Goal: Complete application form

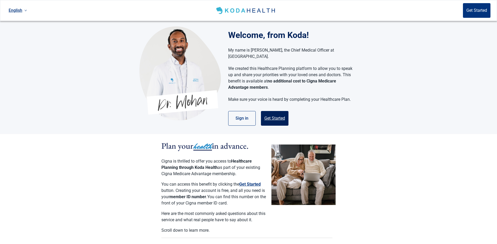
click at [280, 118] on button "Get Started" at bounding box center [274, 118] width 27 height 15
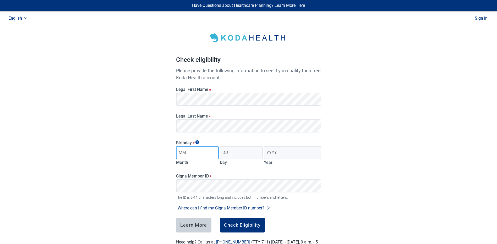
click at [213, 158] on input "Month" at bounding box center [197, 152] width 43 height 13
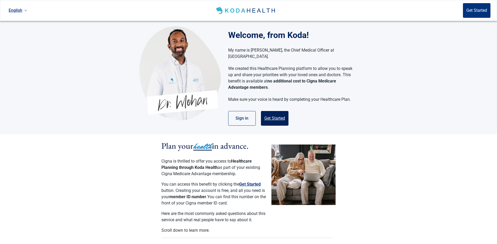
click at [272, 116] on button "Get Started" at bounding box center [274, 118] width 27 height 15
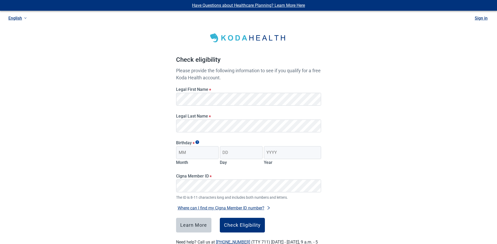
click at [241, 107] on div "Legal First Name *" at bounding box center [248, 94] width 149 height 27
click at [208, 148] on input "Month" at bounding box center [197, 152] width 43 height 13
click at [209, 152] on input "Month" at bounding box center [197, 152] width 43 height 13
type input "12"
click at [227, 153] on input "Day" at bounding box center [241, 152] width 43 height 13
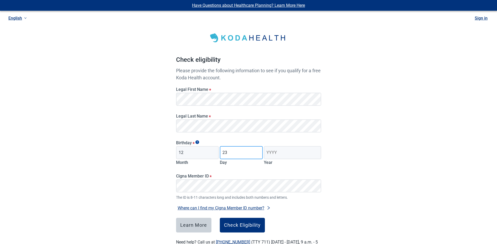
type input "23"
click at [266, 156] on input "Year" at bounding box center [292, 152] width 57 height 13
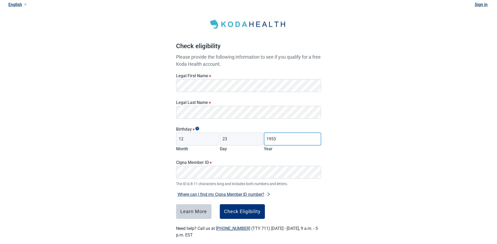
scroll to position [20, 0]
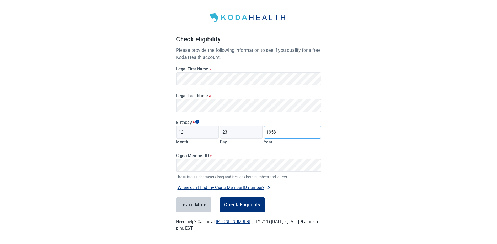
type input "1953"
click at [236, 203] on div "Check Eligibility" at bounding box center [242, 204] width 37 height 5
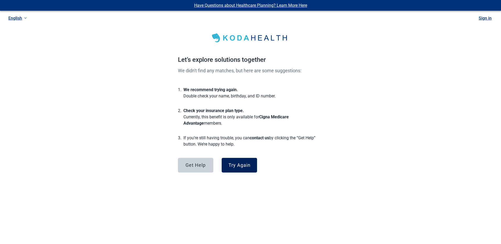
click at [239, 167] on div "Try Again" at bounding box center [239, 165] width 22 height 5
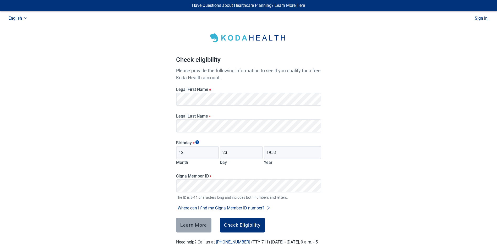
scroll to position [20, 0]
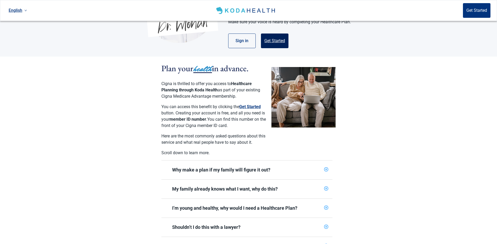
scroll to position [79, 0]
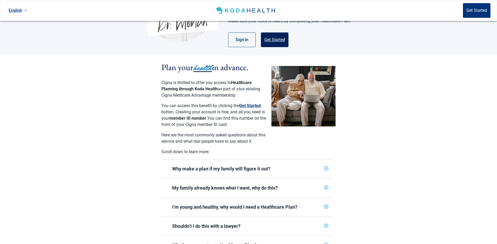
click at [277, 37] on button "Get Started" at bounding box center [274, 39] width 27 height 15
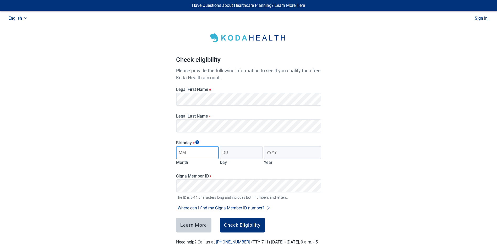
type input "12"
type input "23"
type input "1953"
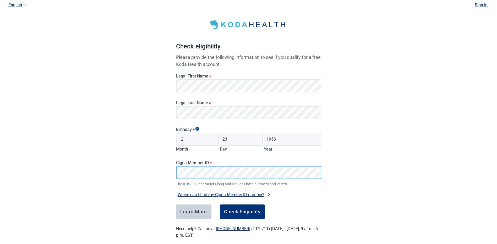
scroll to position [20, 0]
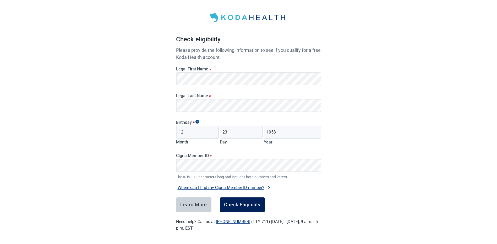
click at [240, 209] on button "Check Eligibility" at bounding box center [242, 204] width 45 height 15
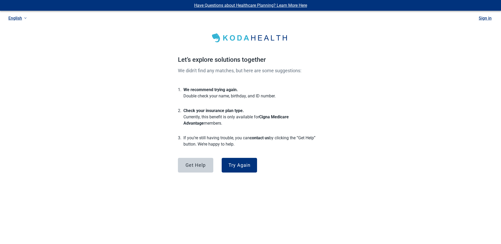
click at [232, 150] on div "3. If you’re still having trouble, you can contact us by clicking the “Get Help…" at bounding box center [250, 141] width 145 height 21
click at [237, 164] on div "Try Again" at bounding box center [239, 165] width 22 height 5
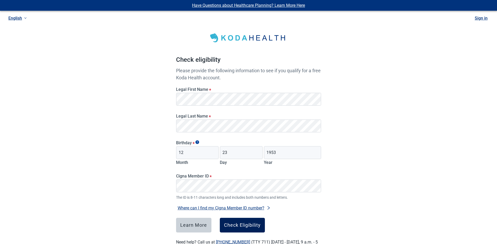
click at [239, 223] on div "Check Eligibility" at bounding box center [242, 225] width 37 height 5
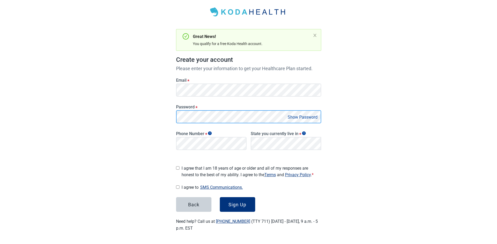
scroll to position [24, 0]
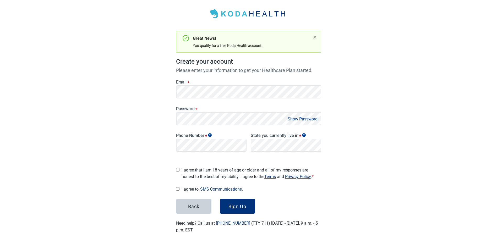
click at [292, 119] on button "Show Password" at bounding box center [302, 118] width 33 height 7
drag, startPoint x: 179, startPoint y: 169, endPoint x: 179, endPoint y: 180, distance: 11.0
click at [179, 172] on div "I agree that I am 18 years of age or older and all of my responses are honest t…" at bounding box center [248, 172] width 145 height 15
click at [179, 169] on input "I agree that I am 18 years of age or older and all of my responses are honest t…" at bounding box center [177, 169] width 3 height 3
checkbox input "true"
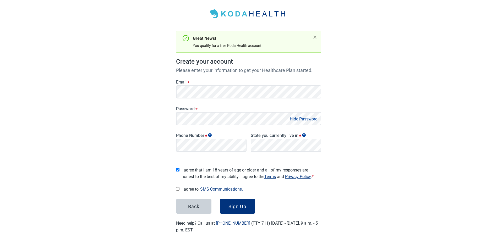
click at [179, 187] on input "I agree to SMS Communications." at bounding box center [177, 188] width 3 height 3
checkbox input "true"
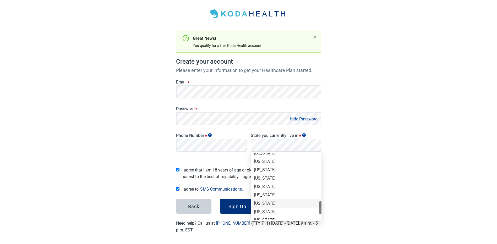
click at [274, 205] on div "Texas" at bounding box center [286, 204] width 64 height 6
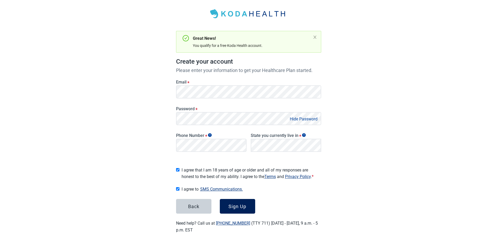
click at [234, 206] on div "Sign Up" at bounding box center [237, 206] width 18 height 5
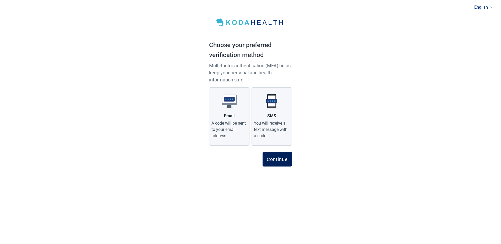
click at [279, 159] on div "Continue" at bounding box center [277, 159] width 21 height 5
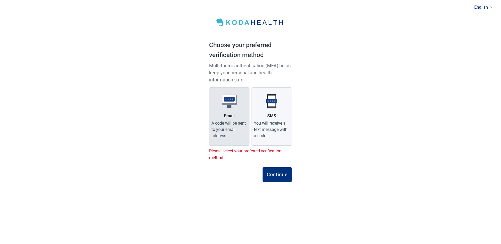
click at [237, 125] on div "A code will be sent to your email address." at bounding box center [229, 129] width 36 height 19
click at [0, 0] on input "Email A code will be sent to your email address." at bounding box center [0, 0] width 0 height 0
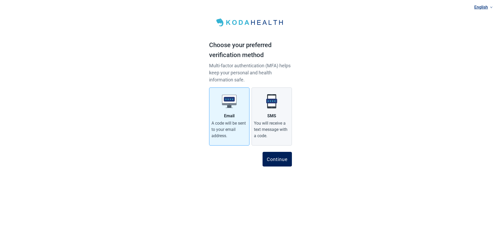
click at [273, 161] on div "Continue" at bounding box center [277, 159] width 21 height 5
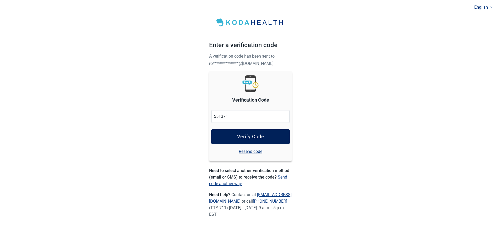
type input "551371"
click at [257, 130] on button "Verify Code" at bounding box center [250, 136] width 79 height 15
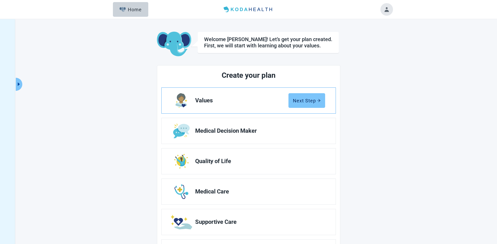
click at [318, 100] on icon "arrow-right" at bounding box center [319, 101] width 4 height 4
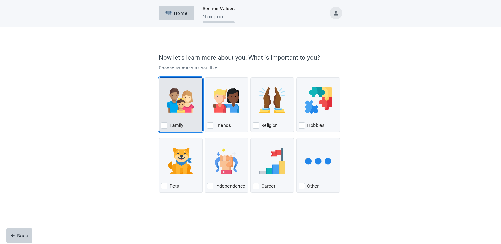
click at [183, 115] on div "Family, checkbox, not checked" at bounding box center [180, 100] width 39 height 41
click at [159, 78] on input "Family" at bounding box center [159, 78] width 0 height 0
checkbox input "true"
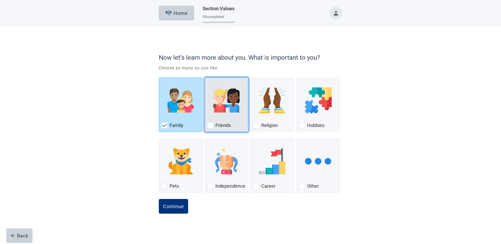
click at [219, 120] on div "Friends, checkbox, not checked" at bounding box center [226, 100] width 39 height 41
click at [205, 78] on input "Friends" at bounding box center [204, 78] width 0 height 0
checkbox input "true"
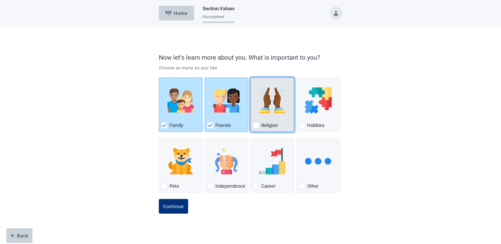
drag, startPoint x: 251, startPoint y: 119, endPoint x: 263, endPoint y: 122, distance: 12.6
click at [251, 119] on div "Religion" at bounding box center [272, 105] width 44 height 54
click at [251, 78] on input "Religion" at bounding box center [250, 78] width 0 height 0
checkbox input "true"
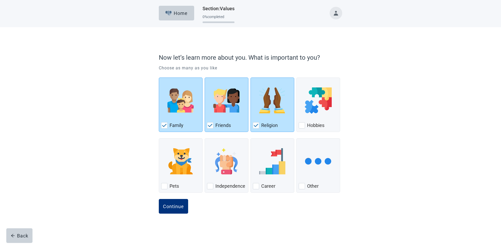
click at [324, 132] on div "Family Friends Religion Hobbies Pets Independence Career Other" at bounding box center [250, 133] width 183 height 121
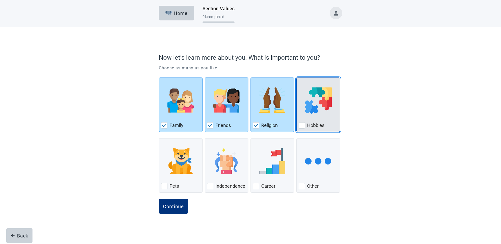
click at [323, 130] on div "Hobbies" at bounding box center [318, 105] width 44 height 54
click at [296, 78] on input "Hobbies" at bounding box center [296, 78] width 0 height 0
checkbox input "true"
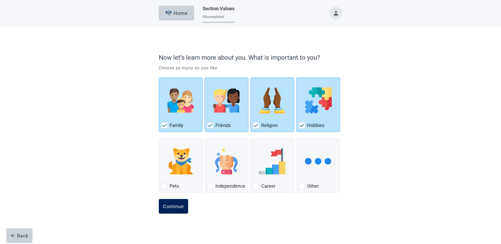
click at [178, 204] on div "Continue" at bounding box center [173, 206] width 21 height 5
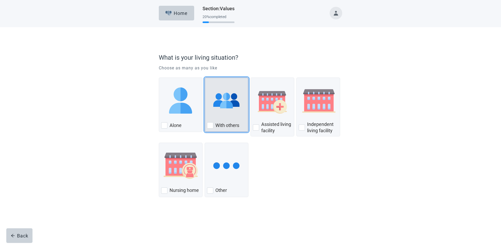
click at [222, 121] on div "With others" at bounding box center [226, 125] width 39 height 8
click at [205, 78] on input "With others" at bounding box center [204, 78] width 0 height 0
checkbox input "true"
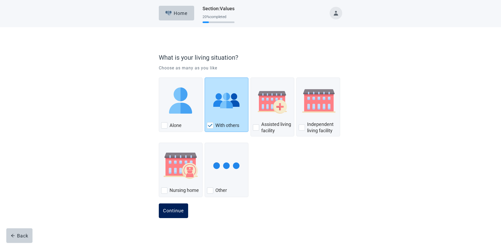
click at [173, 211] on div "Continue" at bounding box center [173, 210] width 21 height 5
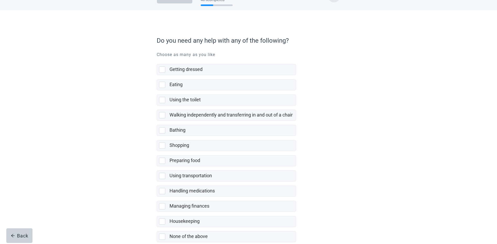
scroll to position [46, 0]
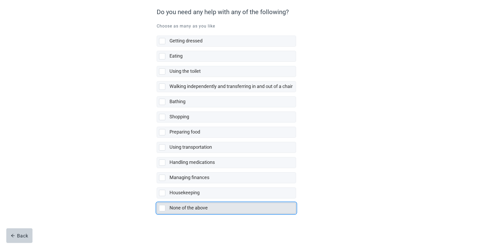
click at [165, 212] on div "None of the above" at bounding box center [226, 208] width 139 height 10
click at [157, 199] on input "None of the above" at bounding box center [157, 198] width 0 height 0
checkbox input "true"
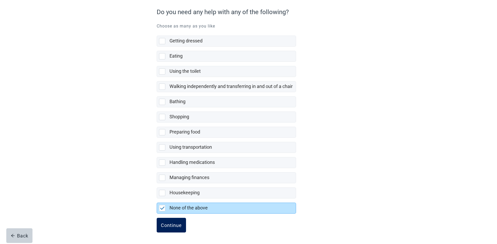
click at [161, 227] on div "Continue" at bounding box center [171, 225] width 21 height 5
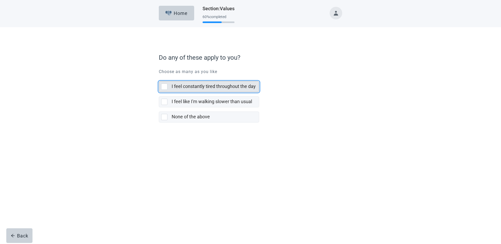
click at [167, 92] on div "I feel constantly tired throughout the day" at bounding box center [209, 86] width 100 height 10
click at [159, 77] on input "I feel constantly tired throughout the day" at bounding box center [159, 77] width 0 height 0
checkbox input "true"
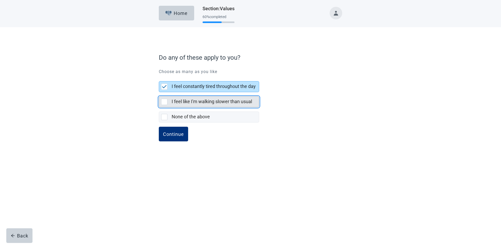
click at [166, 107] on div "I feel like I'm walking slower than usual" at bounding box center [209, 102] width 100 height 10
click at [159, 92] on input "I feel like I'm walking slower than usual" at bounding box center [159, 92] width 0 height 0
checkbox input "true"
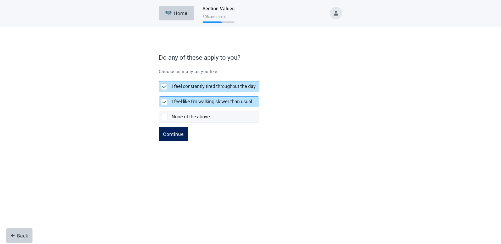
click at [171, 135] on div "Continue" at bounding box center [173, 133] width 21 height 5
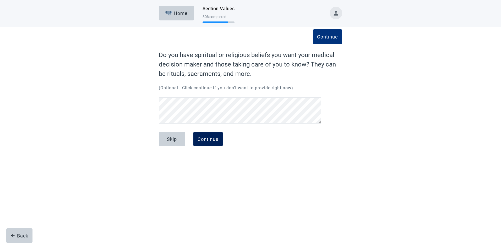
click at [206, 136] on div "Continue" at bounding box center [207, 138] width 21 height 5
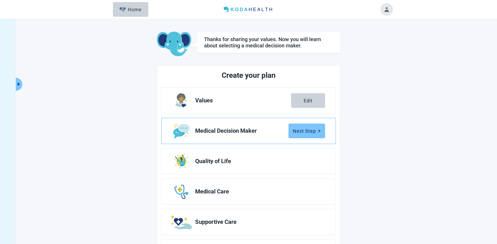
click at [306, 131] on div "Next Step" at bounding box center [307, 130] width 28 height 5
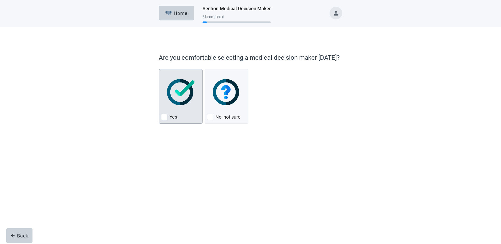
click at [184, 109] on div "Yes, checkbox, not checked" at bounding box center [180, 91] width 39 height 41
click at [159, 69] on input "Yes" at bounding box center [159, 69] width 0 height 0
checkbox input "true"
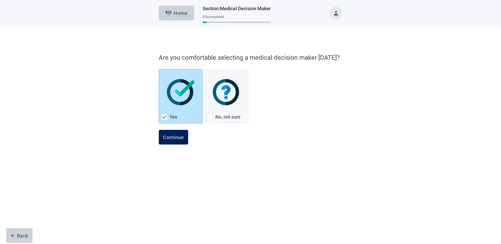
click at [178, 140] on button "Continue" at bounding box center [173, 137] width 29 height 15
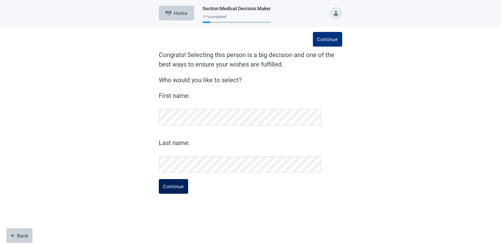
click at [166, 185] on div "Continue" at bounding box center [173, 186] width 21 height 5
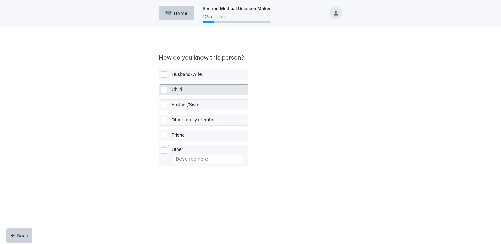
click at [165, 90] on div "Child, checkbox, not selected" at bounding box center [164, 90] width 6 height 6
click at [159, 80] on input "Child" at bounding box center [159, 80] width 0 height 0
checkbox input "true"
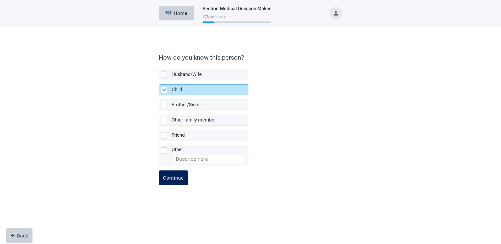
click at [171, 177] on div "Continue" at bounding box center [173, 177] width 21 height 5
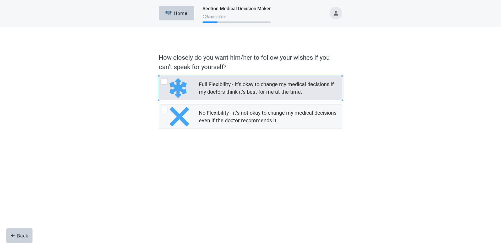
click at [173, 85] on img "Full Flexibility - it's okay to change my medical decisions if my doctors think…" at bounding box center [177, 88] width 17 height 20
click at [159, 76] on input "Full Flexibility - it's okay to change my medical decisions if my doctors think…" at bounding box center [159, 76] width 0 height 0
radio input "true"
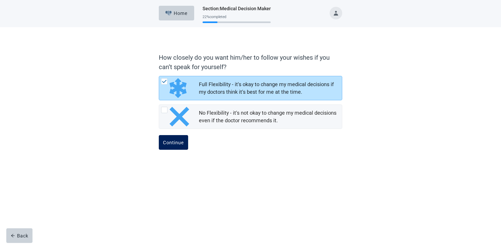
click at [174, 142] on div "Continue" at bounding box center [173, 142] width 21 height 5
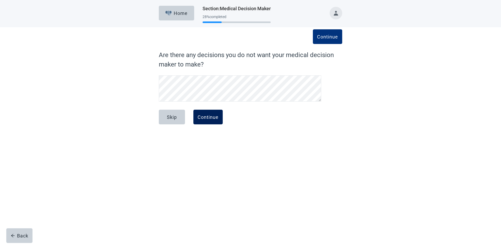
click at [212, 123] on button "Continue" at bounding box center [207, 117] width 29 height 15
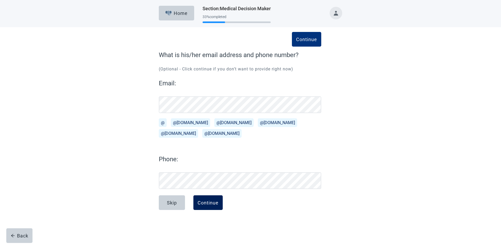
click at [208, 202] on div "Continue" at bounding box center [207, 202] width 21 height 5
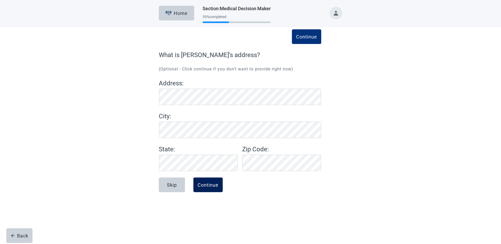
click at [205, 186] on div "Continue" at bounding box center [207, 184] width 21 height 5
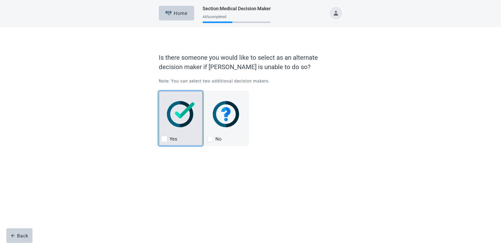
click at [185, 139] on div "Yes" at bounding box center [180, 139] width 39 height 8
click at [159, 91] on input "Yes" at bounding box center [159, 91] width 0 height 0
checkbox input "true"
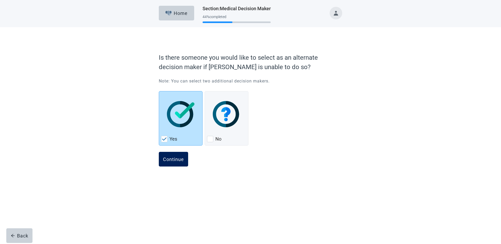
click at [175, 159] on div "Continue" at bounding box center [173, 159] width 21 height 5
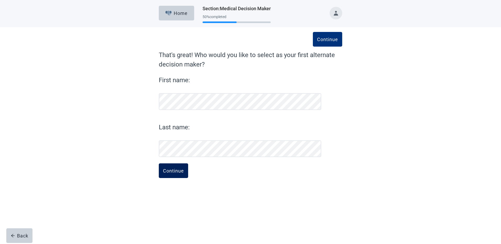
click at [171, 170] on div "Continue" at bounding box center [173, 170] width 21 height 5
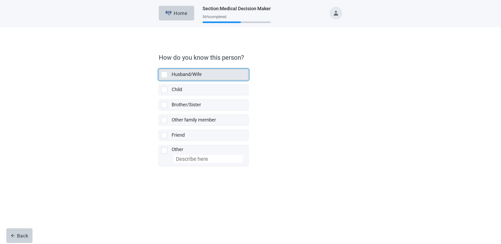
click at [165, 78] on div "Husband/Wife" at bounding box center [203, 74] width 89 height 10
click at [159, 65] on input "Husband/Wife" at bounding box center [159, 65] width 0 height 0
checkbox input "true"
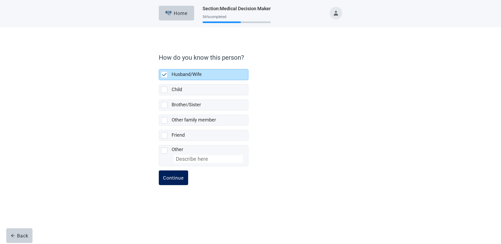
click at [181, 176] on div "Continue" at bounding box center [173, 177] width 21 height 5
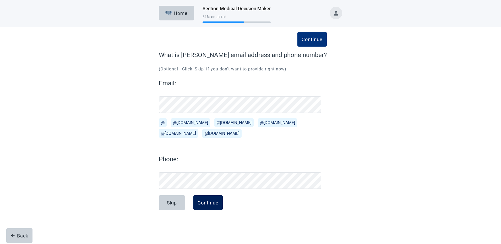
click at [205, 203] on div "Continue" at bounding box center [207, 202] width 21 height 5
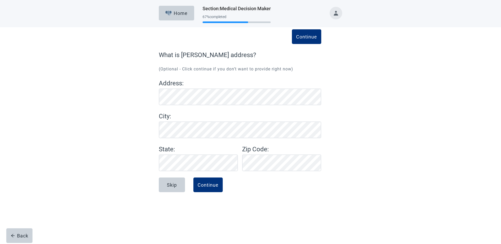
click at [316, 140] on div "Address : City : State : Zip Code :" at bounding box center [240, 125] width 162 height 93
click at [208, 187] on div "Continue" at bounding box center [207, 184] width 21 height 5
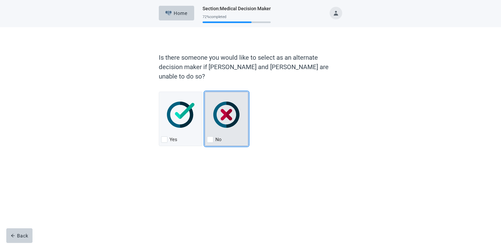
click at [226, 107] on img "No, checkbox, not checked" at bounding box center [226, 115] width 26 height 26
click at [205, 92] on input "No" at bounding box center [204, 92] width 0 height 0
checkbox input "true"
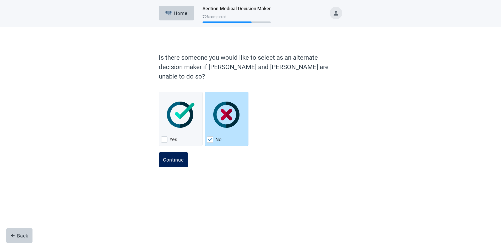
click at [168, 157] on div "Continue" at bounding box center [173, 159] width 21 height 5
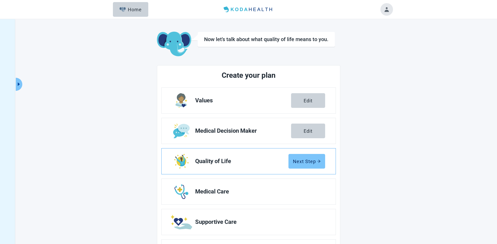
click at [311, 162] on div "Next Step" at bounding box center [307, 161] width 28 height 5
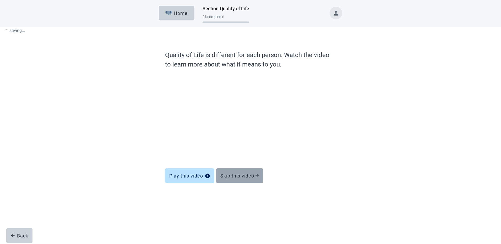
click at [243, 173] on div "Skip this video" at bounding box center [239, 175] width 38 height 5
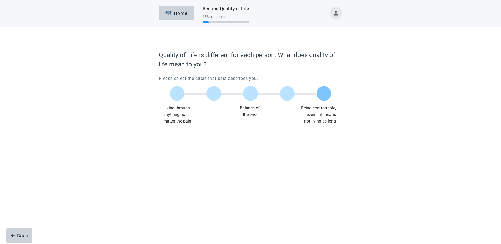
click at [326, 98] on label "Main content" at bounding box center [323, 93] width 15 height 15
click at [324, 93] on input "Quality of life scale: 100 out of 100. Being comfortable, even if it means not …" at bounding box center [324, 93] width 0 height 0
click at [180, 140] on button "Continue" at bounding box center [173, 135] width 29 height 15
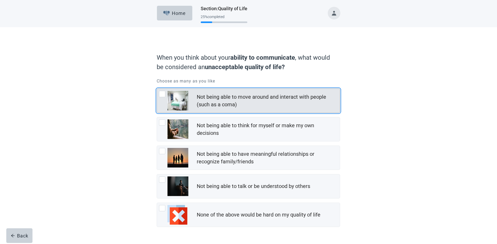
click at [163, 96] on div "Not being able to move around and interact with people (such as a coma), checkb…" at bounding box center [162, 94] width 6 height 6
click at [157, 89] on input "Not being able to move around and interact with people (such as a coma)" at bounding box center [157, 88] width 0 height 0
checkbox input "true"
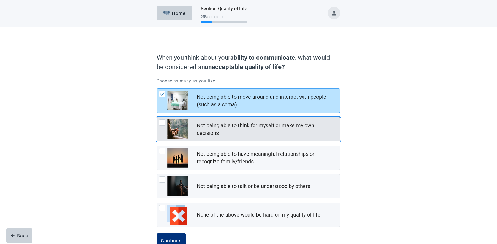
click at [165, 124] on div "Not being able to think for myself or make my own decisions, checkbox, not chec…" at bounding box center [162, 122] width 6 height 6
click at [157, 117] on input "Not being able to think for myself or make my own decisions" at bounding box center [157, 117] width 0 height 0
checkbox input "true"
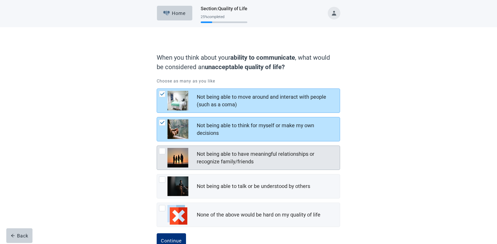
click at [167, 154] on div "Not being able to have meaningful relationships or recognize family/friends, ch…" at bounding box center [173, 158] width 29 height 20
click at [157, 146] on input "Not being able to have meaningful relationships or recognize family/friends" at bounding box center [157, 146] width 0 height 0
checkbox input "true"
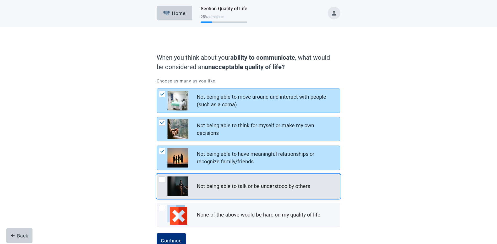
click at [164, 184] on div "Not being able to talk or be understood by others, checkbox, not checked" at bounding box center [173, 186] width 29 height 20
click at [157, 174] on input "Not being able to talk or be understood by others" at bounding box center [157, 174] width 0 height 0
checkbox input "true"
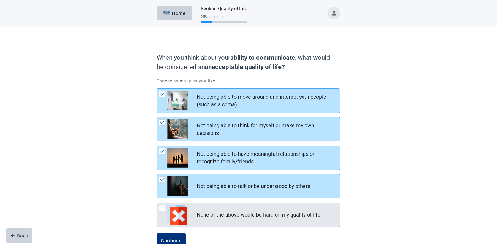
scroll to position [15, 0]
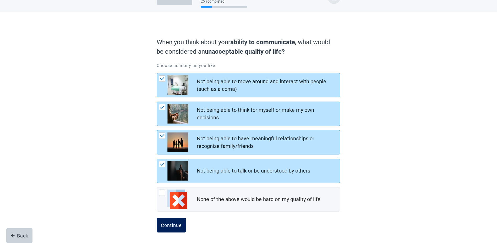
click at [168, 226] on div "Continue" at bounding box center [171, 225] width 21 height 5
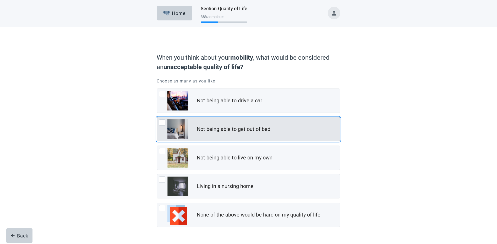
click at [170, 133] on img "Not being able to get out of bed, checkbox, not checked" at bounding box center [177, 129] width 21 height 20
click at [157, 117] on input "Not being able to get out of bed" at bounding box center [157, 117] width 0 height 0
checkbox input "true"
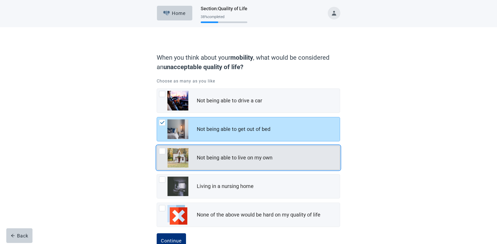
click at [163, 157] on div "Not being able to live on my own, checkbox, not checked" at bounding box center [173, 158] width 29 height 20
click at [157, 146] on input "Not being able to live on my own" at bounding box center [157, 146] width 0 height 0
checkbox input "true"
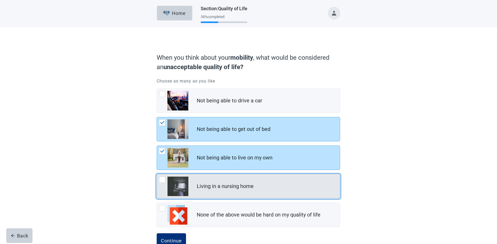
click at [170, 184] on img "Living in a nursing home, checkbox, not checked" at bounding box center [177, 186] width 21 height 20
click at [157, 174] on input "Living in a nursing home" at bounding box center [157, 174] width 0 height 0
checkbox input "true"
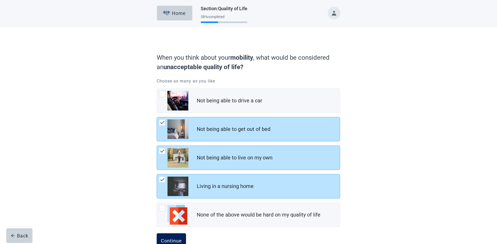
click at [170, 238] on div "Continue" at bounding box center [171, 240] width 21 height 5
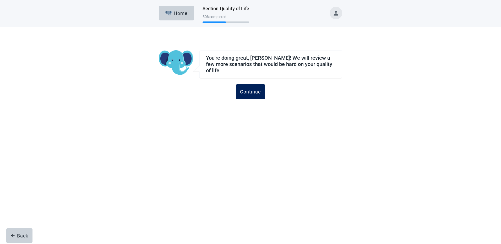
click at [250, 93] on button "Continue" at bounding box center [250, 91] width 29 height 15
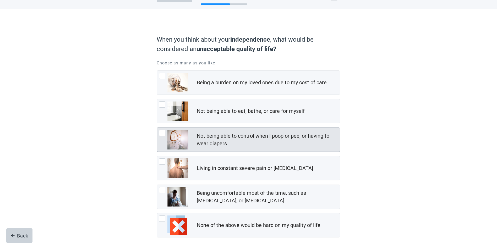
scroll to position [26, 0]
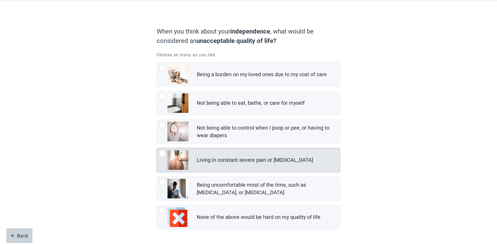
click at [165, 161] on div "Living in constant severe pain or shortness of breath, checkbox, not checked" at bounding box center [173, 160] width 29 height 20
click at [157, 148] on input "Living in constant severe pain or shortness of breath" at bounding box center [157, 148] width 0 height 0
checkbox input "true"
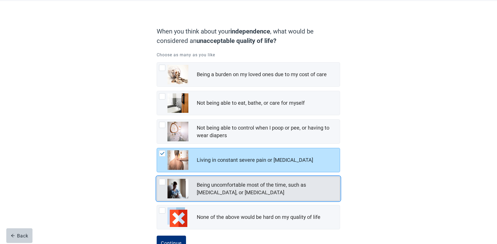
click at [166, 183] on div "Being uncomfortable most of the time, such as nausea, vomiting, or diarrhea, ch…" at bounding box center [173, 189] width 29 height 20
click at [157, 177] on input "Being uncomfortable most of the time, such as nausea, vomiting, or diarrhea" at bounding box center [157, 176] width 0 height 0
checkbox input "true"
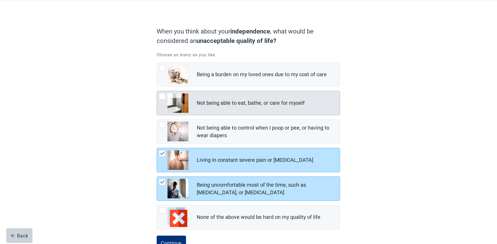
drag, startPoint x: 177, startPoint y: 84, endPoint x: 176, endPoint y: 91, distance: 7.7
click at [177, 84] on img "Being a burden on my loved ones due to my cost of care, checkbox, not checked" at bounding box center [177, 75] width 21 height 20
click at [157, 63] on input "Being a burden on my loved ones due to my cost of care" at bounding box center [157, 62] width 0 height 0
checkbox input "true"
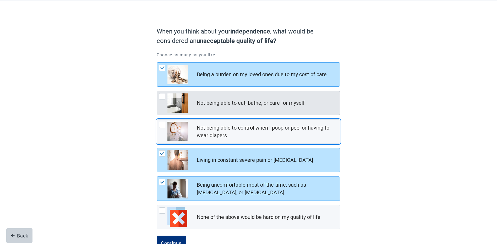
click at [173, 101] on img "Not being able to eat, bathe, or care for myself, checkbox, not checked" at bounding box center [177, 103] width 21 height 20
click at [157, 91] on input "Not being able to eat, bathe, or care for myself" at bounding box center [157, 91] width 0 height 0
checkbox input "true"
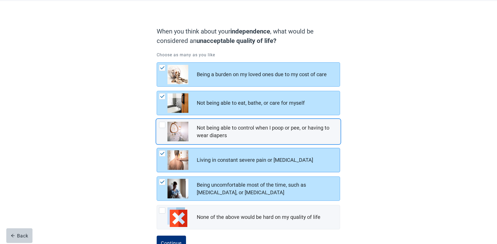
scroll to position [44, 0]
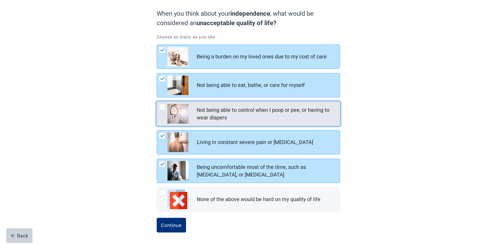
click at [178, 116] on img "Not being able to control when I poop or pee, or having to wear diapers, checkb…" at bounding box center [177, 114] width 21 height 20
click at [157, 102] on input "Not being able to control when I poop or pee, or having to wear diapers" at bounding box center [157, 102] width 0 height 0
checkbox input "true"
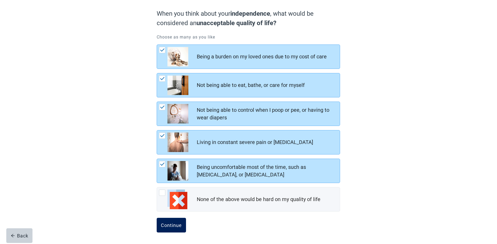
click at [165, 225] on div "Continue" at bounding box center [171, 225] width 21 height 5
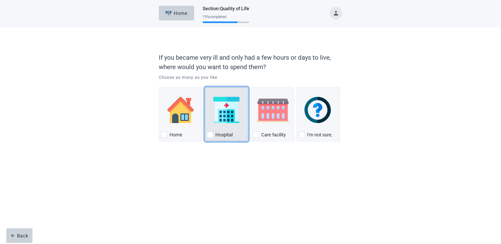
click at [219, 128] on div "Hospital, checkbox, not checked" at bounding box center [226, 109] width 39 height 41
click at [205, 87] on input "Hospital" at bounding box center [204, 87] width 0 height 0
checkbox input "true"
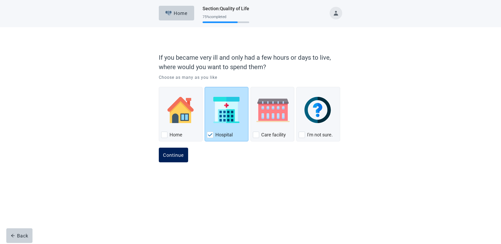
click at [171, 156] on div "Continue" at bounding box center [173, 154] width 21 height 5
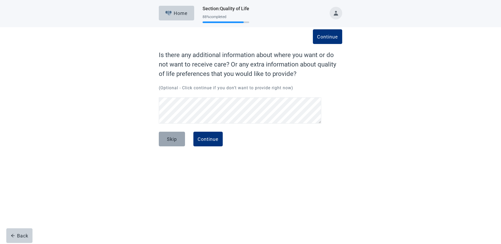
click at [164, 140] on button "Skip" at bounding box center [172, 139] width 26 height 15
click at [215, 143] on button "Continue" at bounding box center [207, 139] width 29 height 15
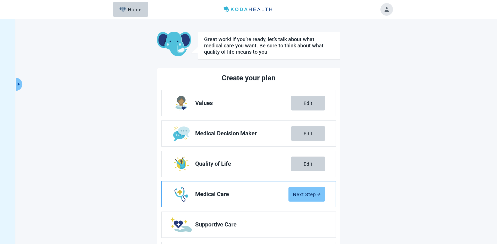
click at [299, 196] on div "Next Step" at bounding box center [307, 194] width 28 height 5
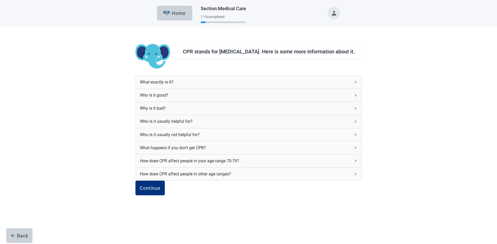
click at [230, 88] on div "What exactly is it?" at bounding box center [248, 82] width 225 height 13
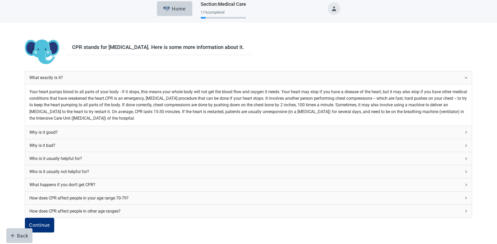
scroll to position [79, 0]
click at [54, 228] on button "Continue" at bounding box center [39, 225] width 29 height 15
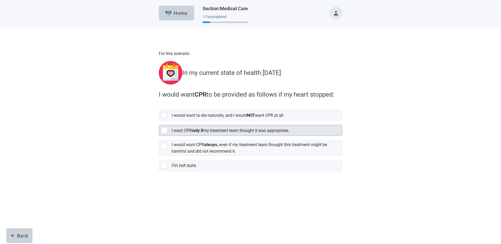
click at [168, 132] on div "I want CPR only if my treatment team thought it was appropriate." at bounding box center [250, 130] width 183 height 10
click at [159, 121] on input "I want CPR only if my treatment team thought it was appropriate." at bounding box center [159, 121] width 0 height 0
checkbox input "true"
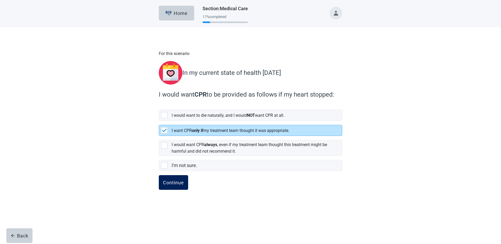
click at [175, 180] on div "Continue" at bounding box center [173, 182] width 21 height 5
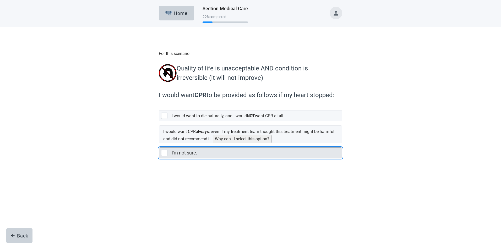
click at [164, 153] on div "I'm not sure., checkbox, not selected" at bounding box center [164, 153] width 6 height 6
click at [159, 143] on input "I'm not sure." at bounding box center [159, 143] width 0 height 0
checkbox input "true"
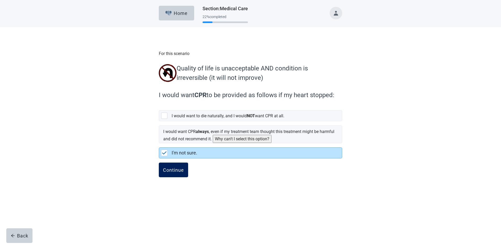
click at [174, 172] on div "Continue" at bounding box center [173, 169] width 21 height 5
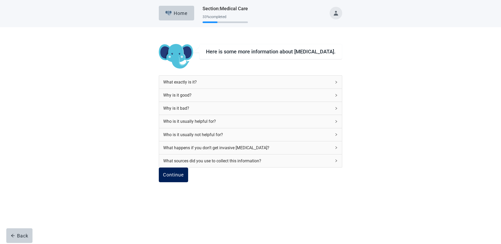
click at [183, 178] on div "Continue" at bounding box center [173, 174] width 21 height 5
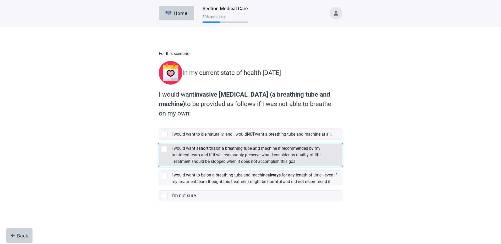
click at [166, 156] on div "I would want a short trial of a breathing tube and machine if recommended by my…" at bounding box center [250, 155] width 183 height 22
click at [159, 140] on input "I would want a short trial of a breathing tube and machine if recommended by my…" at bounding box center [159, 140] width 0 height 0
checkbox input "true"
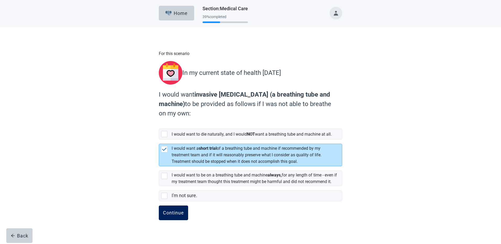
click at [172, 215] on div "Continue" at bounding box center [173, 212] width 21 height 5
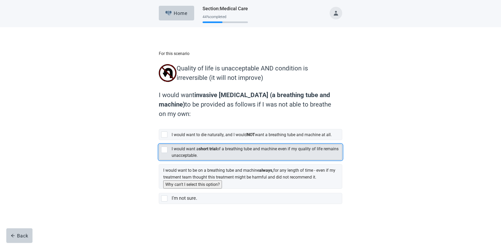
click at [160, 159] on div "I would want a short trial of a breathing tube and machine even if my quality o…" at bounding box center [250, 152] width 183 height 15
click at [159, 140] on input "I would want a short trial of a breathing tube and machine even if my quality o…" at bounding box center [159, 140] width 0 height 0
checkbox input "true"
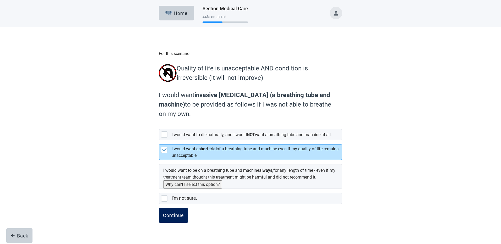
click at [172, 223] on button "Continue" at bounding box center [173, 215] width 29 height 15
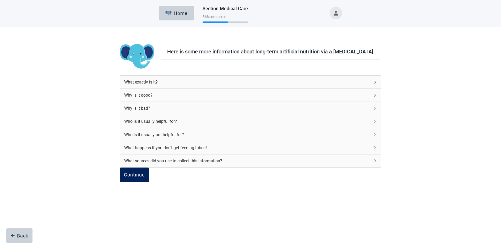
click at [149, 178] on button "Continue" at bounding box center [134, 175] width 29 height 15
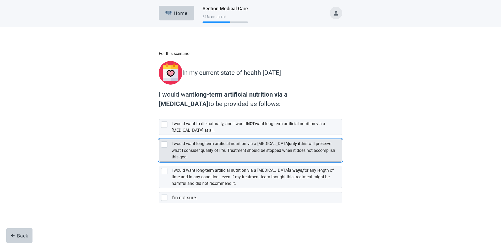
click at [164, 142] on div "[object Object], checkbox, not selected" at bounding box center [164, 144] width 6 height 6
click at [159, 135] on input "I would want long-term artificial nutrition via a feeding tube only if this wil…" at bounding box center [159, 135] width 0 height 0
checkbox input "true"
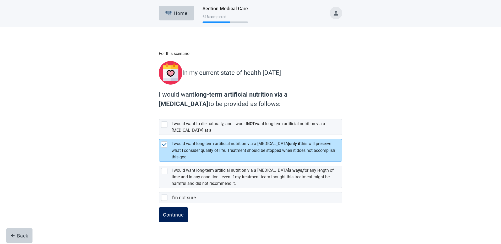
click at [167, 216] on button "Continue" at bounding box center [173, 214] width 29 height 15
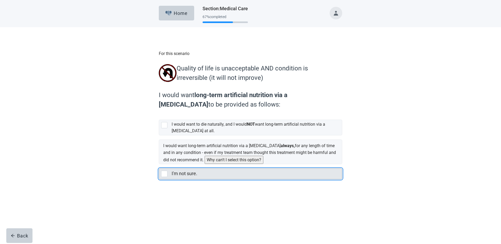
click at [167, 177] on div "I'm not sure., checkbox, not selected" at bounding box center [164, 174] width 6 height 6
click at [159, 164] on input "I'm not sure." at bounding box center [159, 164] width 0 height 0
checkbox input "true"
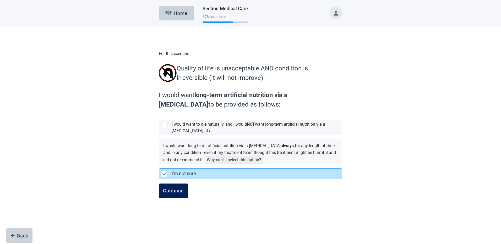
click at [177, 193] on div "Continue" at bounding box center [173, 190] width 21 height 5
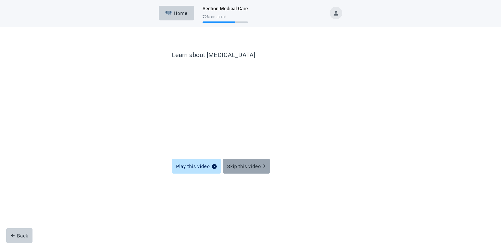
click at [242, 166] on div "Skip this video" at bounding box center [246, 166] width 38 height 5
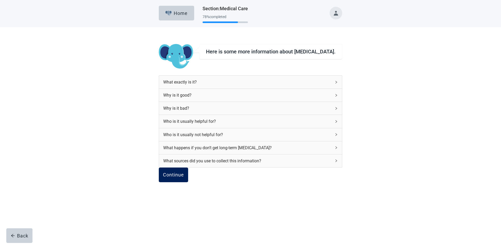
click at [180, 178] on div "Continue" at bounding box center [173, 174] width 21 height 5
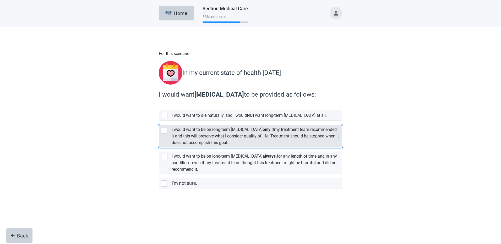
click at [167, 131] on div "I would want to be on long-term dialysis only if my treatment team recommended …" at bounding box center [250, 136] width 183 height 22
click at [159, 121] on input "I would want to be on long-term dialysis only if my treatment team recommended …" at bounding box center [159, 121] width 0 height 0
checkbox input "true"
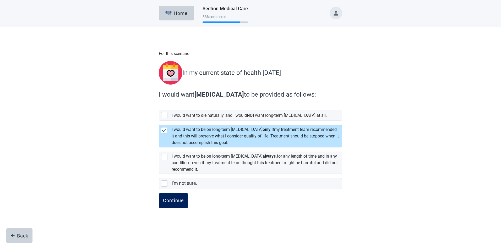
click at [178, 198] on div "Continue" at bounding box center [173, 200] width 21 height 5
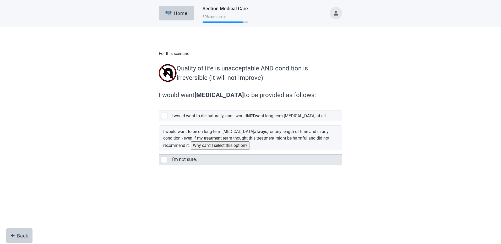
click at [164, 159] on div "I'm not sure., checkbox, not selected" at bounding box center [164, 160] width 6 height 6
click at [159, 150] on input "I'm not sure." at bounding box center [159, 150] width 0 height 0
checkbox input "true"
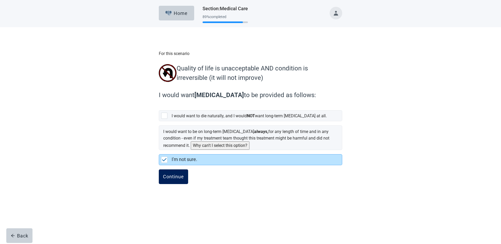
click at [163, 175] on div "Continue" at bounding box center [173, 176] width 21 height 5
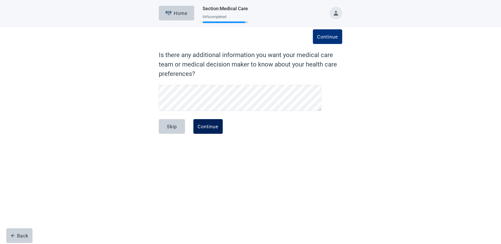
click at [209, 124] on div "Continue" at bounding box center [207, 126] width 21 height 5
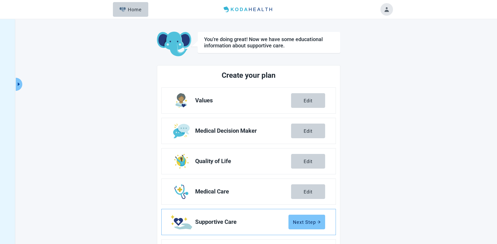
click at [298, 222] on div "Next Step" at bounding box center [307, 221] width 28 height 5
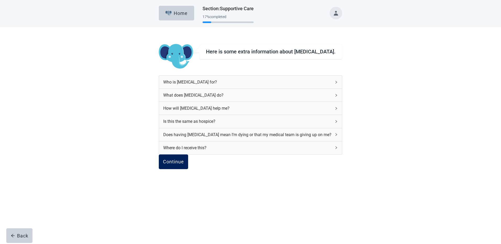
click at [184, 164] on div "Continue" at bounding box center [173, 161] width 21 height 5
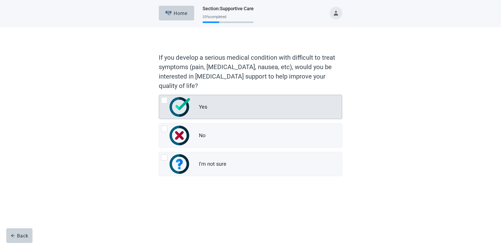
click at [172, 107] on img "Yes, radio button, not checked" at bounding box center [179, 107] width 20 height 20
click at [159, 95] on input "Yes" at bounding box center [159, 95] width 0 height 0
radio input "true"
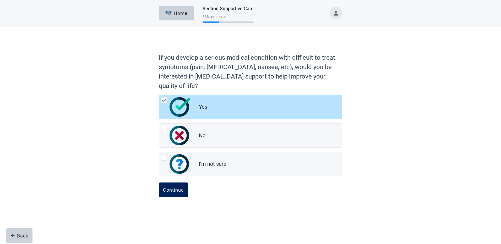
click at [179, 193] on button "Continue" at bounding box center [173, 189] width 29 height 15
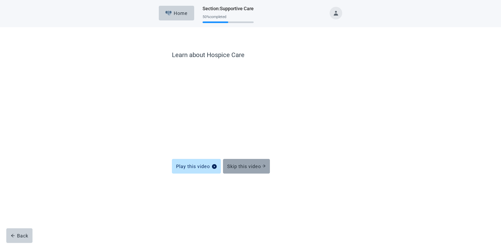
click at [232, 170] on button "Skip this video" at bounding box center [246, 166] width 47 height 15
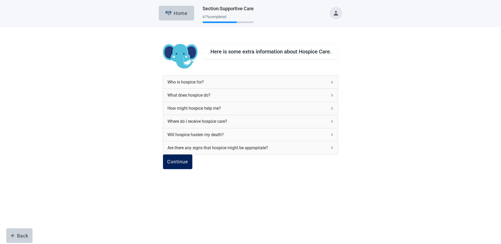
click at [185, 164] on div "Continue" at bounding box center [177, 161] width 21 height 5
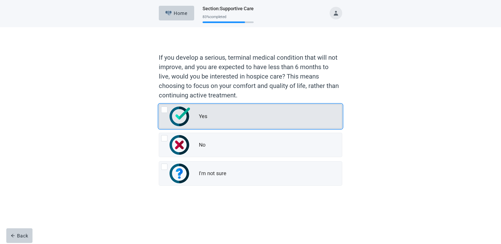
click at [177, 126] on img "Yes, radio button, not checked" at bounding box center [179, 117] width 20 height 20
click at [159, 104] on input "Yes" at bounding box center [159, 104] width 0 height 0
radio input "true"
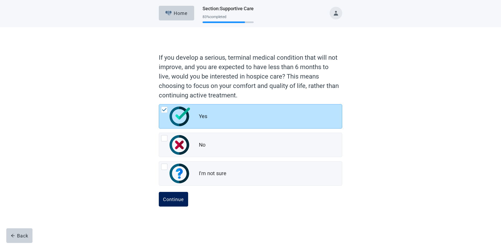
click at [181, 197] on div "Continue" at bounding box center [173, 199] width 21 height 5
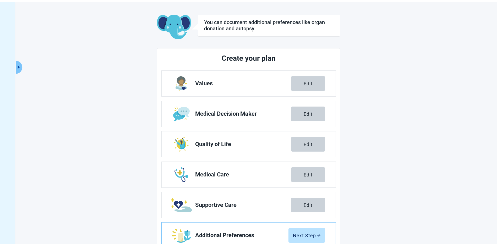
scroll to position [34, 0]
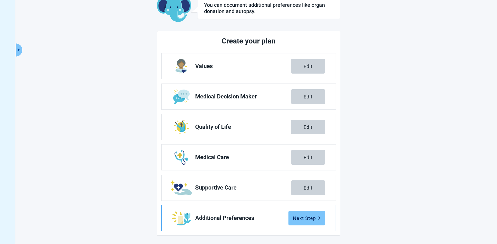
click at [298, 220] on div "Next Step" at bounding box center [307, 217] width 28 height 5
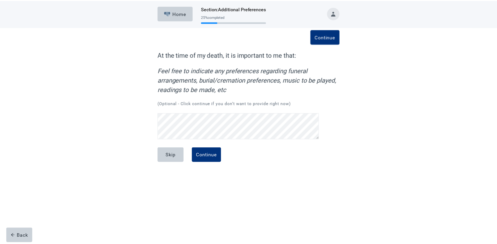
scroll to position [11, 0]
click at [202, 152] on div "Continue" at bounding box center [207, 154] width 21 height 5
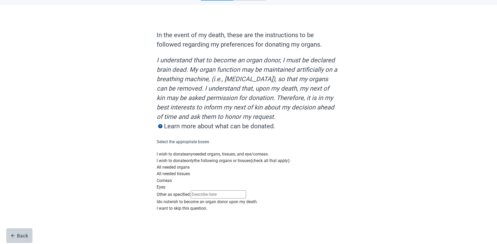
scroll to position [79, 0]
click at [163, 205] on div "Main content" at bounding box center [248, 205] width 183 height 0
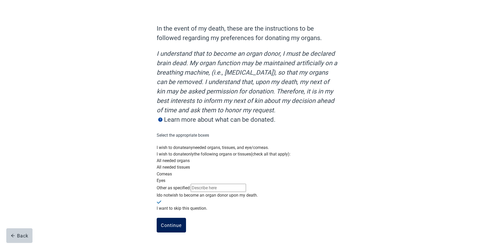
click at [170, 224] on div "Continue" at bounding box center [171, 225] width 21 height 5
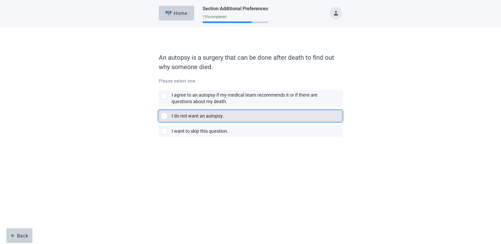
click at [164, 118] on div "I do not want an autopsy., checkbox, not selected" at bounding box center [164, 116] width 6 height 6
click at [159, 107] on input "I do not want an autopsy." at bounding box center [159, 106] width 0 height 0
checkbox input "true"
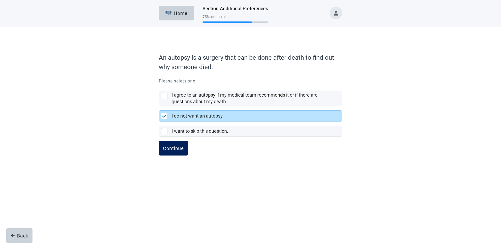
click at [170, 148] on div "Continue" at bounding box center [173, 148] width 21 height 5
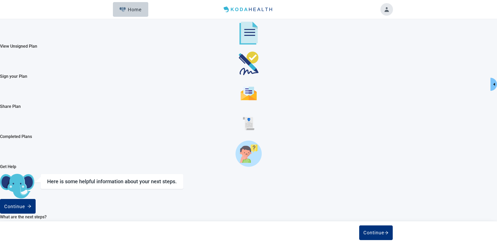
click at [8, 237] on img "Main content" at bounding box center [4, 241] width 8 height 8
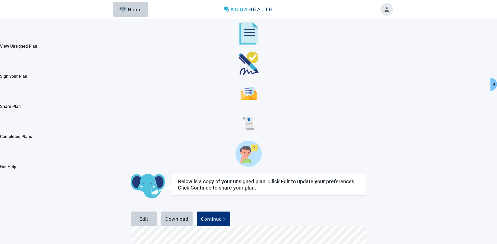
scroll to position [3063, 0]
click at [157, 212] on button "Edit" at bounding box center [144, 219] width 26 height 15
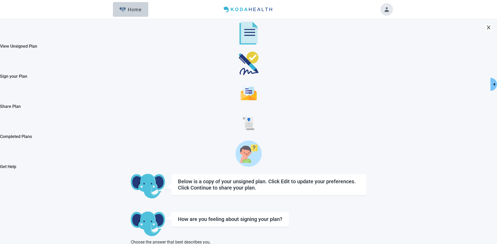
checkbox input "true"
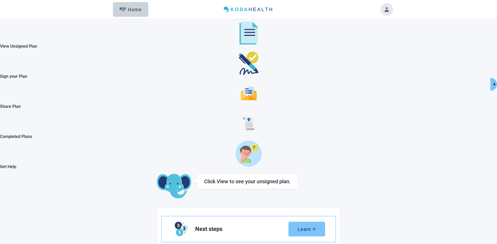
click at [325, 222] on button "Learn" at bounding box center [306, 229] width 37 height 15
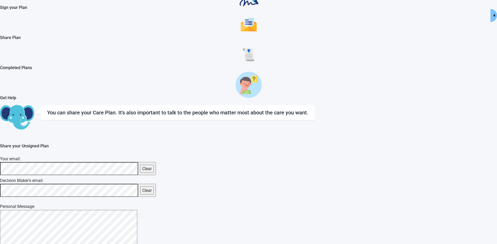
scroll to position [78, 0]
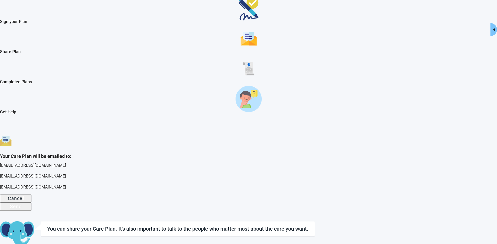
click at [22, 204] on div "Send" at bounding box center [16, 206] width 12 height 5
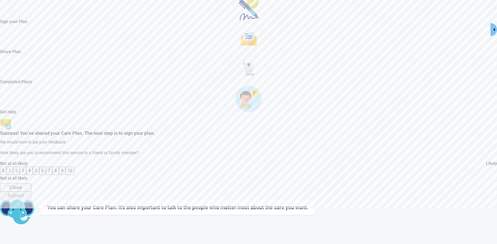
click at [74, 167] on button "10" at bounding box center [69, 171] width 9 height 8
click at [31, 192] on button "Submit" at bounding box center [15, 196] width 31 height 8
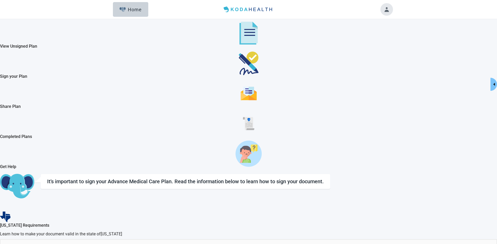
click at [336, 240] on div "Signing Requirements" at bounding box center [248, 246] width 496 height 13
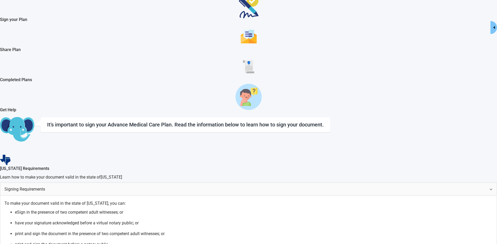
scroll to position [79, 0]
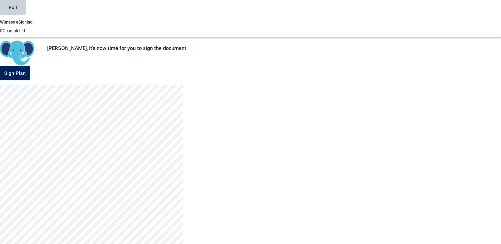
click at [26, 76] on div "Sign Plan" at bounding box center [15, 72] width 22 height 5
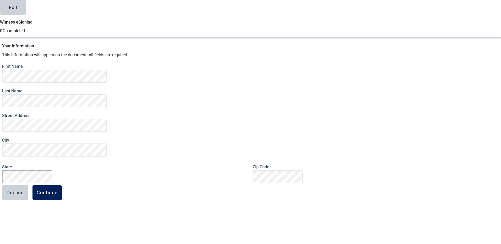
click at [58, 195] on div "Continue" at bounding box center [47, 192] width 21 height 5
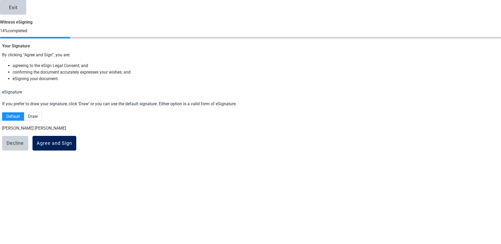
click at [72, 146] on div "Agree and Sign" at bounding box center [54, 143] width 35 height 5
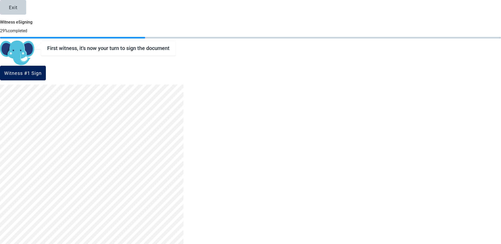
click at [42, 76] on div "Witness #1 Sign" at bounding box center [22, 72] width 37 height 5
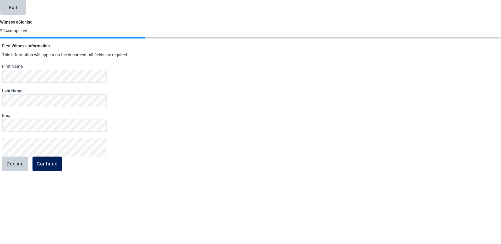
click at [58, 167] on div "Continue" at bounding box center [47, 163] width 21 height 5
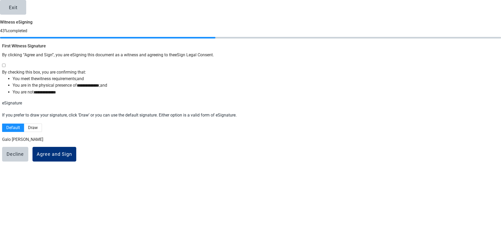
click at [162, 73] on div "**********" at bounding box center [250, 79] width 496 height 34
click at [163, 67] on div "**********" at bounding box center [250, 79] width 496 height 34
click at [163, 69] on div at bounding box center [249, 65] width 494 height 7
click at [72, 157] on div "Agree and Sign" at bounding box center [54, 154] width 35 height 5
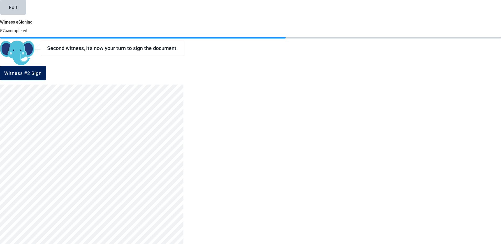
click at [46, 80] on button "Witness #2 Sign" at bounding box center [23, 73] width 46 height 15
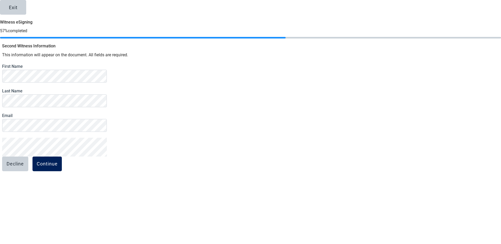
click at [58, 167] on div "Continue" at bounding box center [47, 163] width 21 height 5
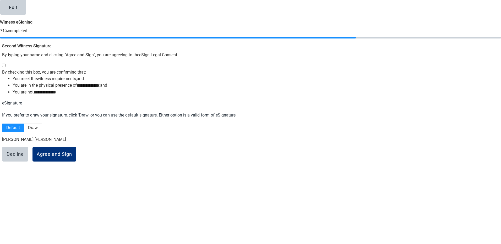
click at [165, 66] on div "By checking this box, you are confirming that:" at bounding box center [250, 68] width 496 height 13
click at [72, 157] on div "Agree and Sign" at bounding box center [54, 154] width 35 height 5
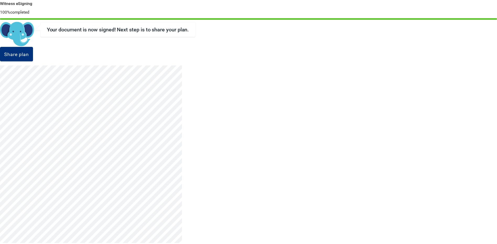
scroll to position [40, 0]
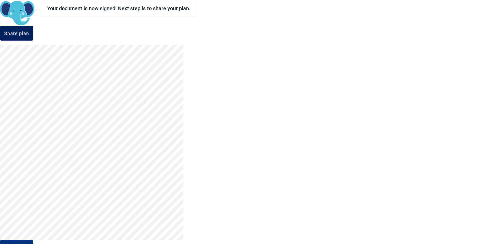
click at [29, 36] on div "Share plan" at bounding box center [16, 33] width 25 height 5
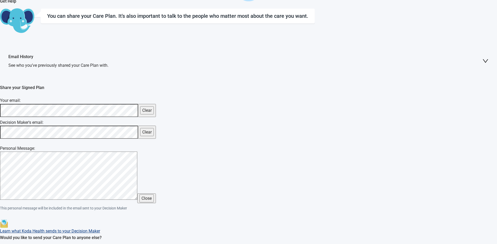
scroll to position [166, 0]
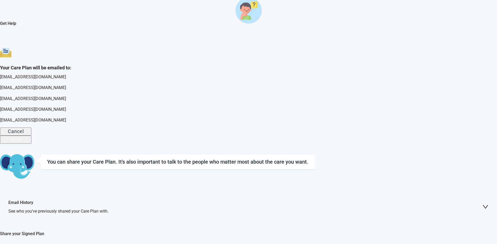
click at [31, 144] on button "Send" at bounding box center [15, 140] width 31 height 8
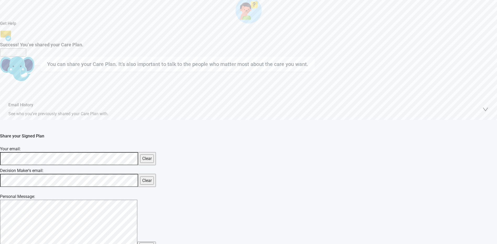
drag, startPoint x: 256, startPoint y: 140, endPoint x: 258, endPoint y: 137, distance: 3.2
click at [26, 57] on button "Close" at bounding box center [13, 52] width 26 height 8
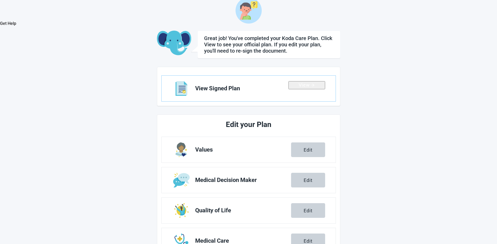
scroll to position [85, 0]
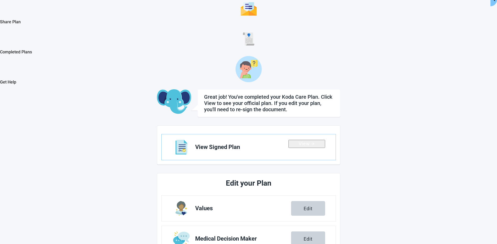
click at [314, 141] on div "View" at bounding box center [306, 143] width 16 height 5
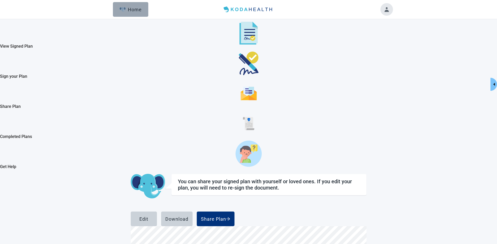
click at [130, 14] on button "Home" at bounding box center [130, 9] width 35 height 15
